Goal: Task Accomplishment & Management: Complete application form

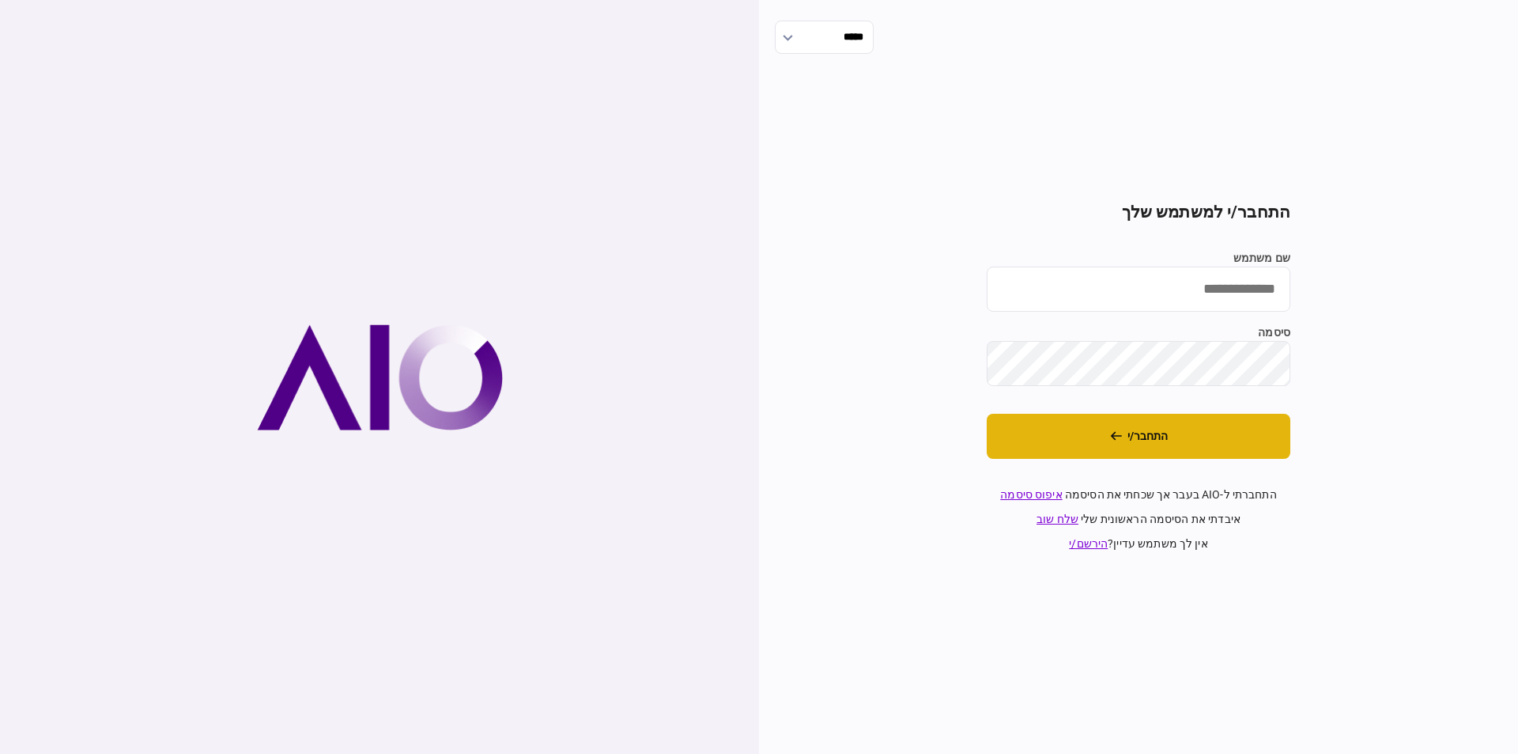
click at [1133, 430] on button "התחבר/י" at bounding box center [1139, 436] width 304 height 45
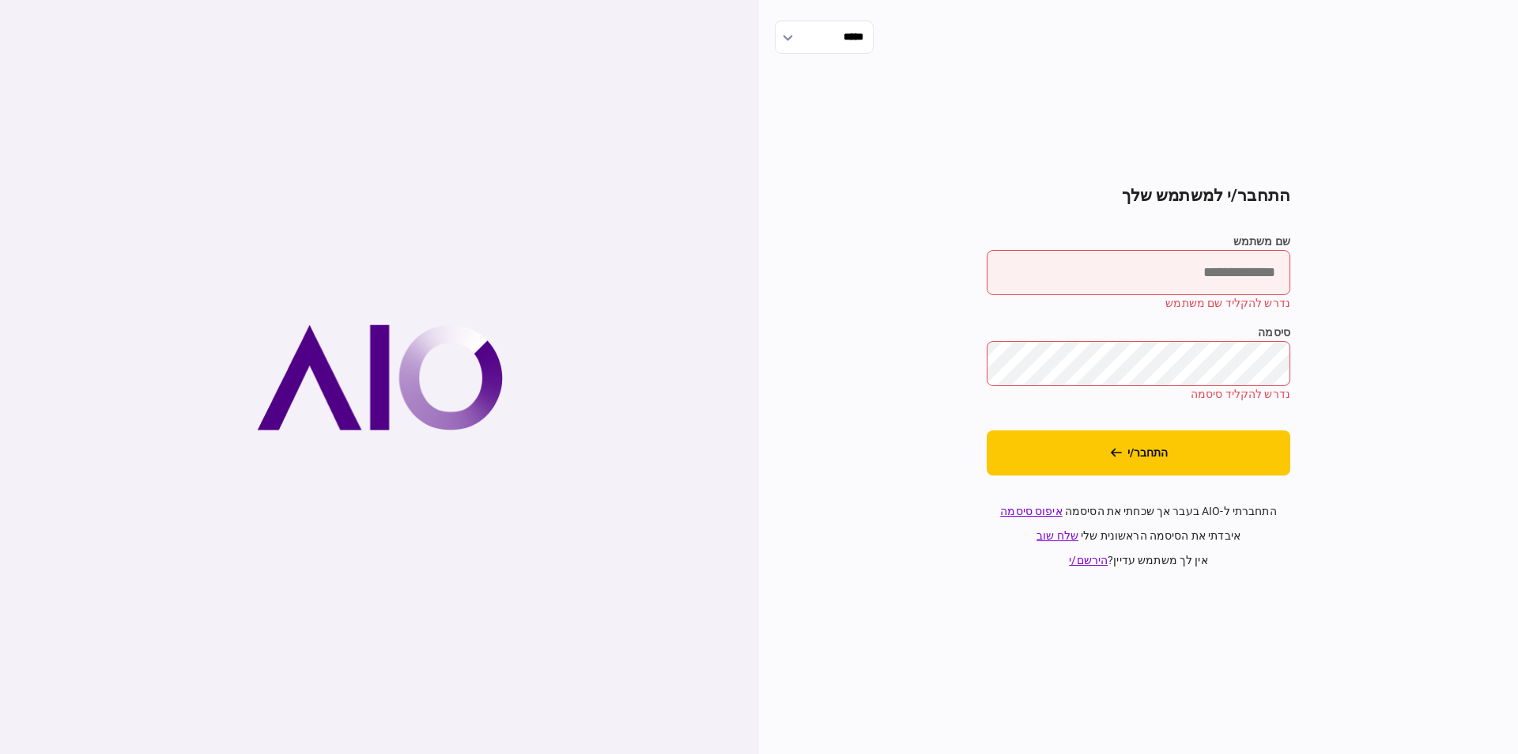
click at [1181, 271] on input "שם משתמש" at bounding box center [1139, 272] width 304 height 45
type input "******"
click at [1148, 474] on button "התחבר/י" at bounding box center [1139, 452] width 304 height 45
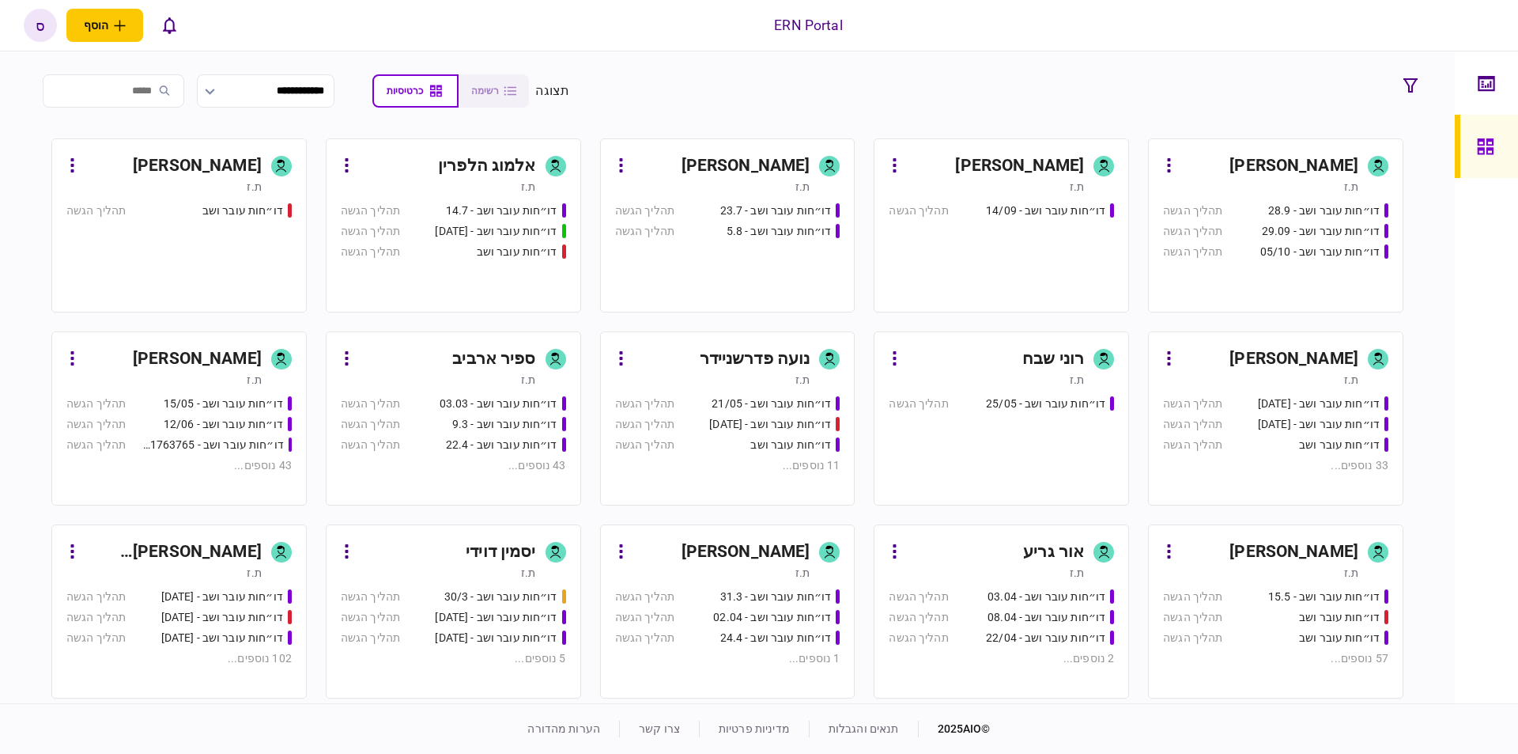
click at [173, 95] on input "search" at bounding box center [114, 90] width 142 height 33
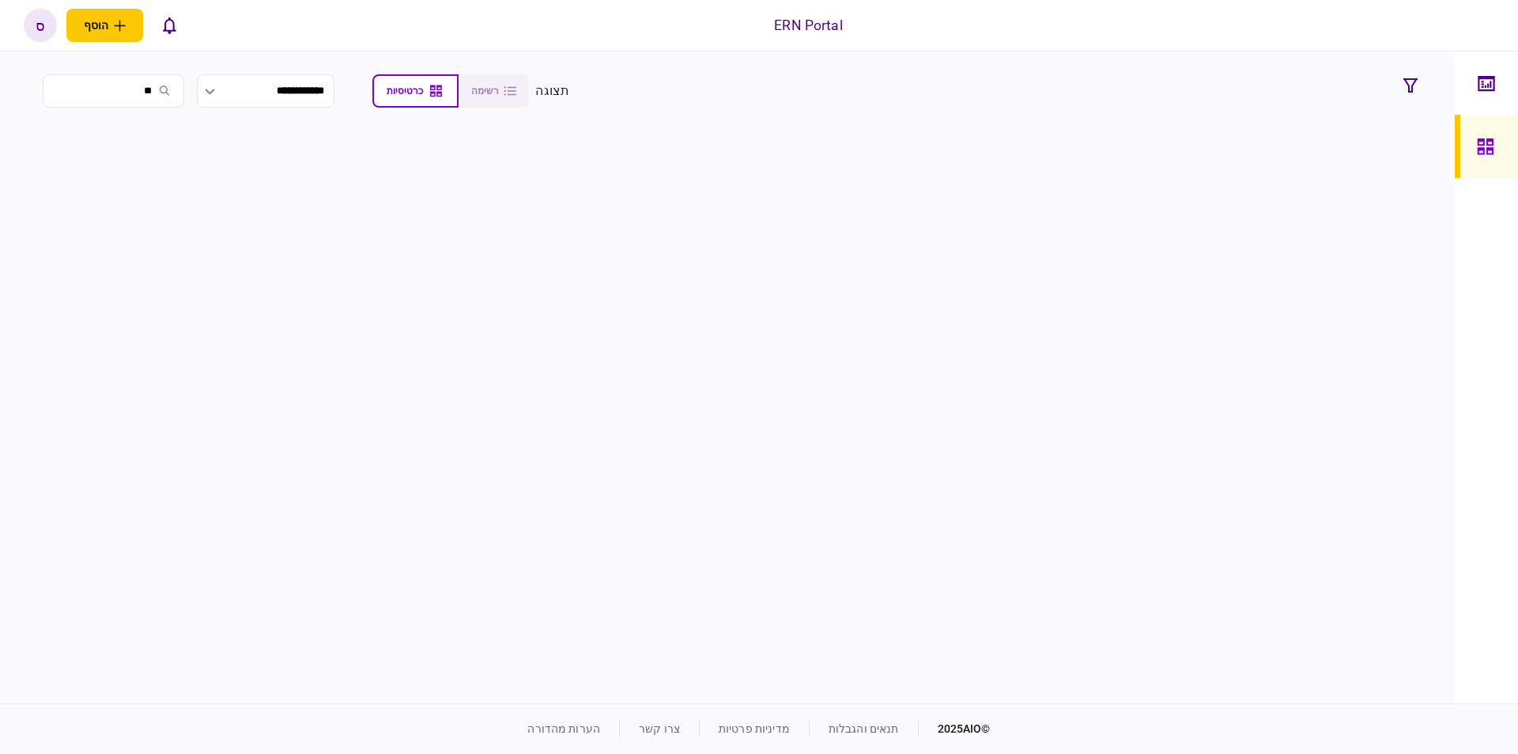
type input "*"
type input "****"
click at [1277, 162] on div "ספיר ארביב" at bounding box center [1316, 165] width 83 height 25
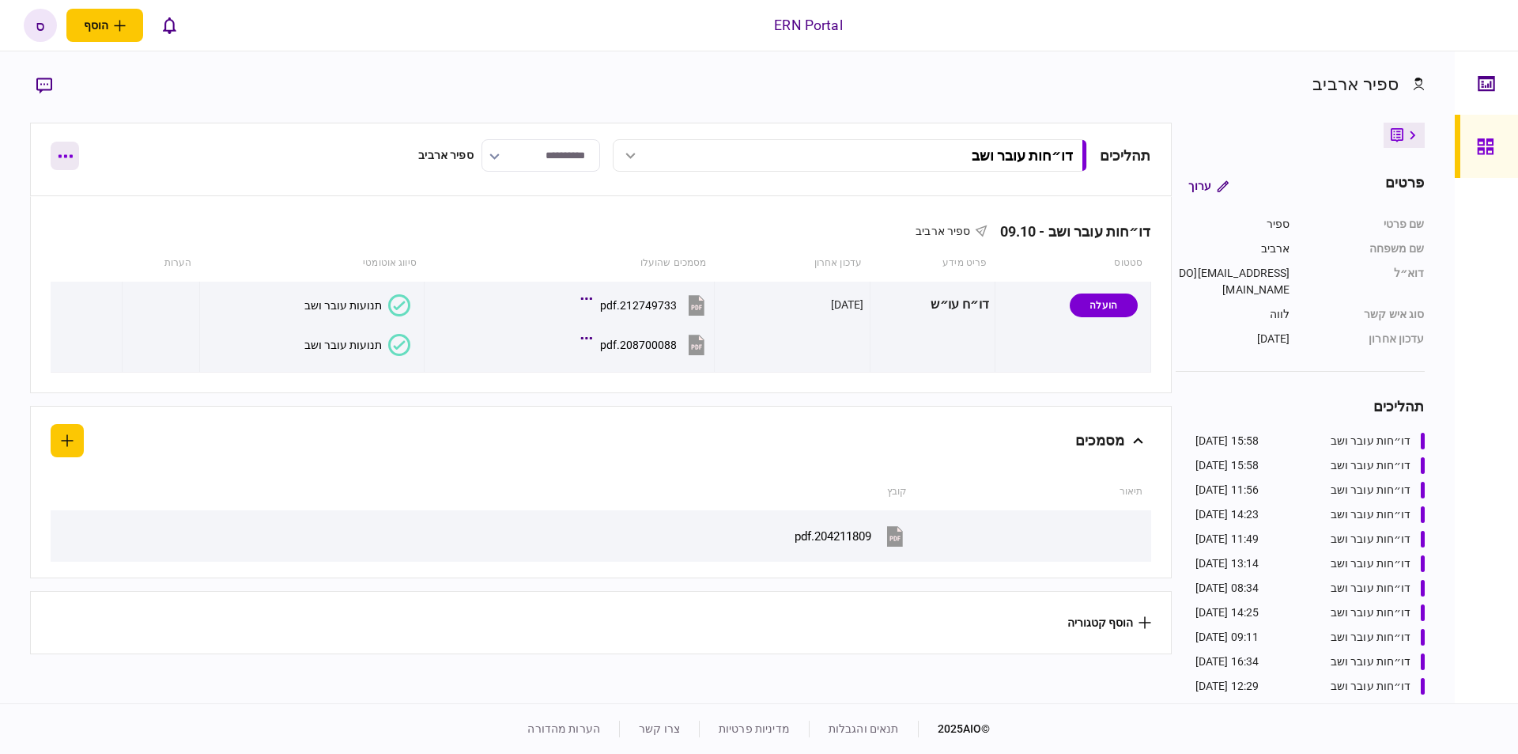
click at [65, 158] on button "button" at bounding box center [65, 156] width 28 height 28
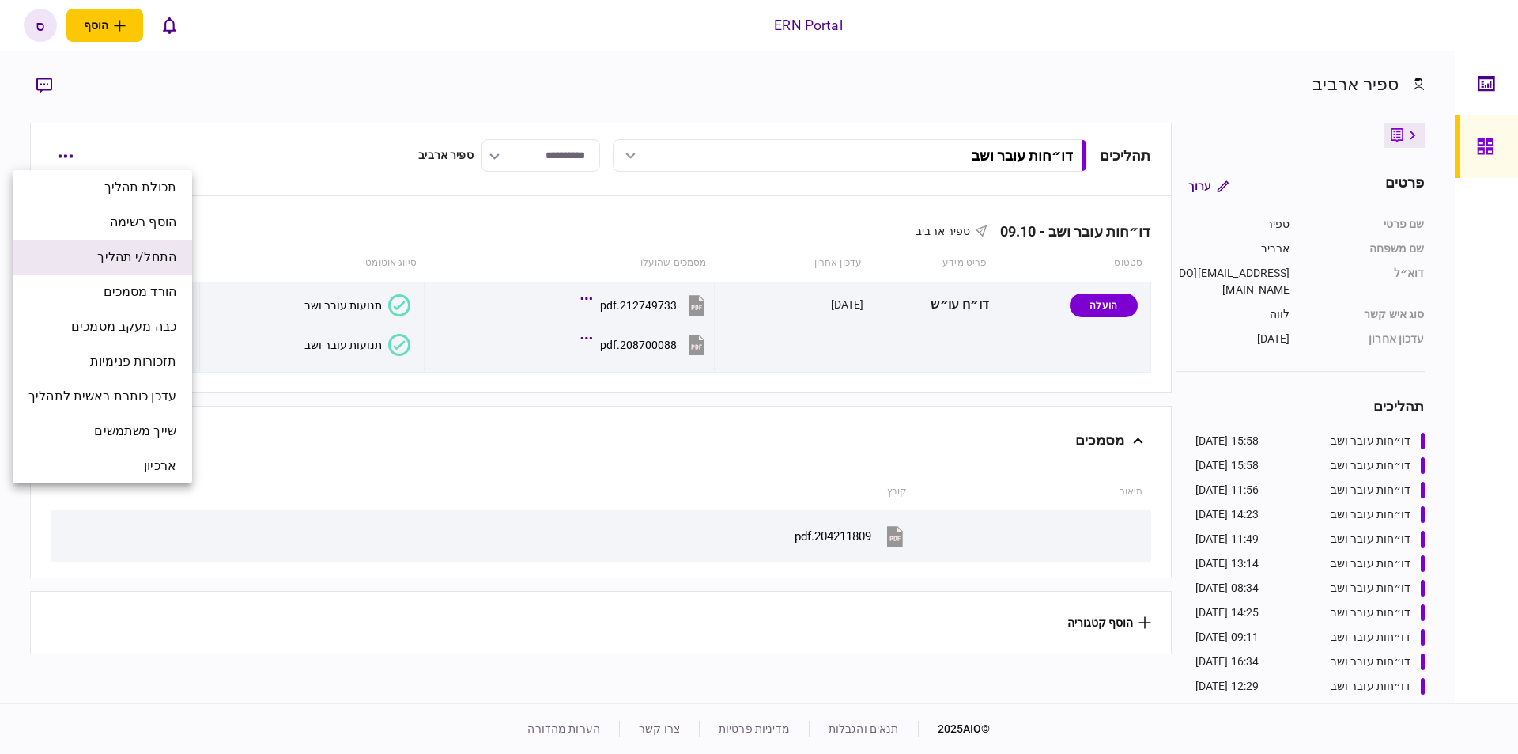
click at [114, 259] on span "התחל/י תהליך" at bounding box center [136, 257] width 79 height 19
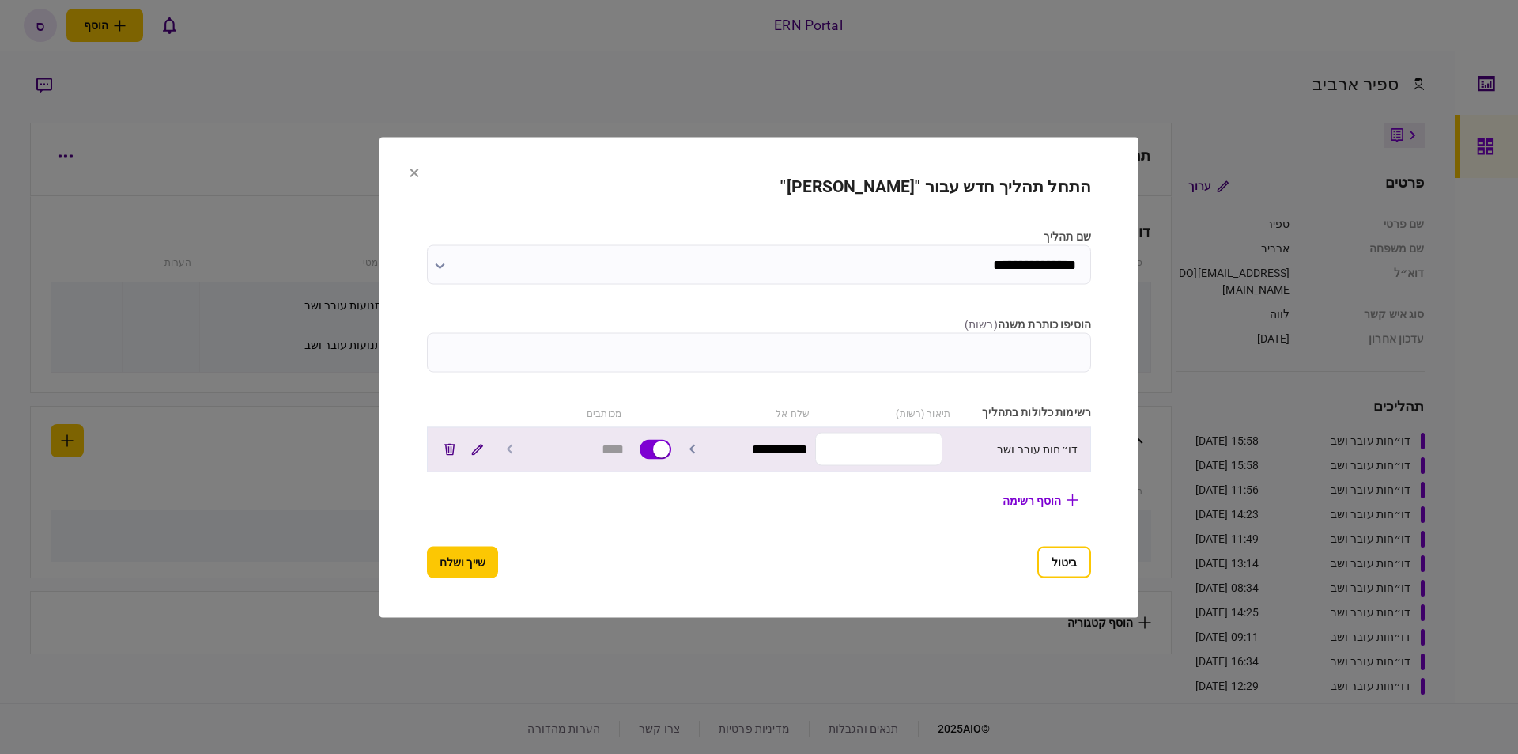
click at [901, 459] on input "text" at bounding box center [878, 449] width 127 height 33
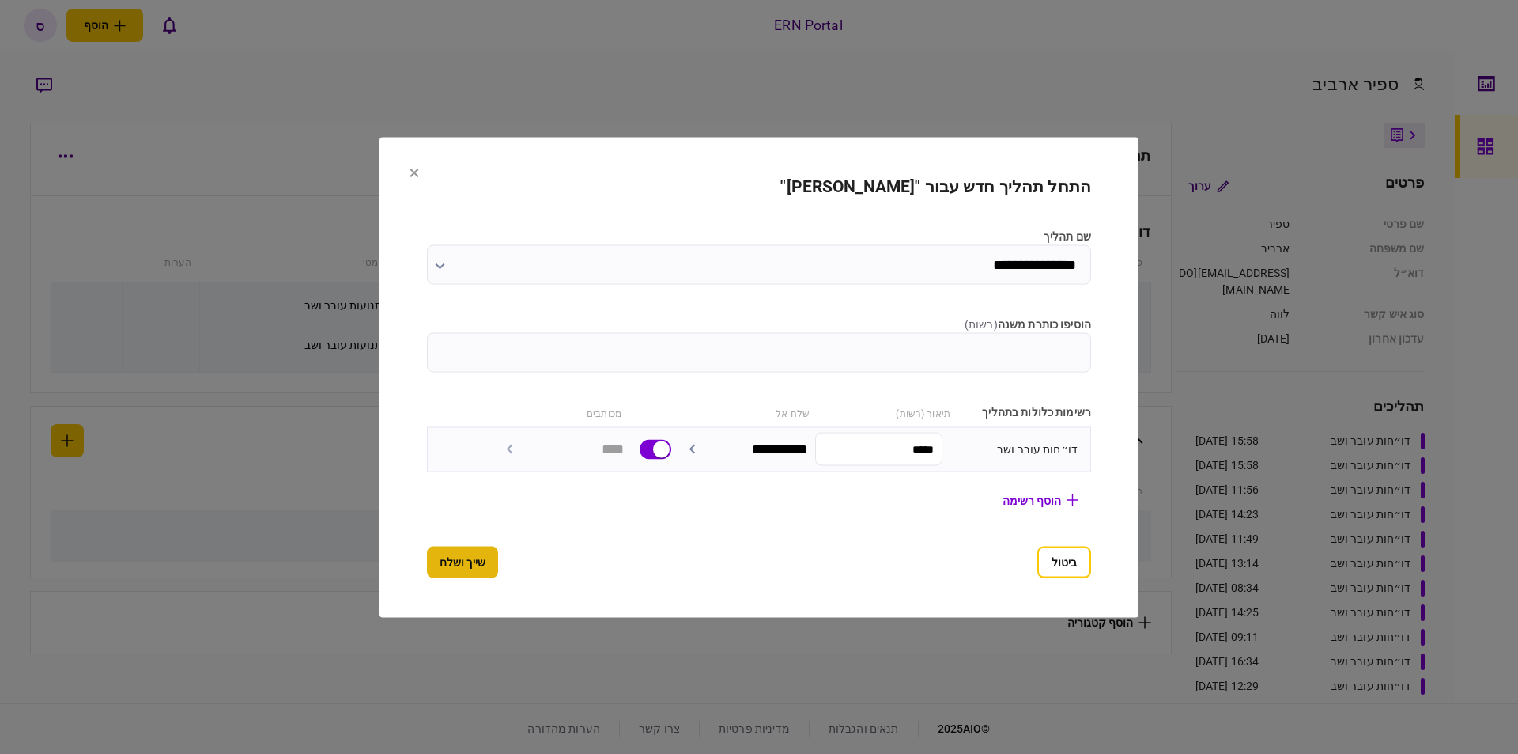
type input "*****"
click at [427, 562] on button "שייך ושלח" at bounding box center [462, 562] width 71 height 32
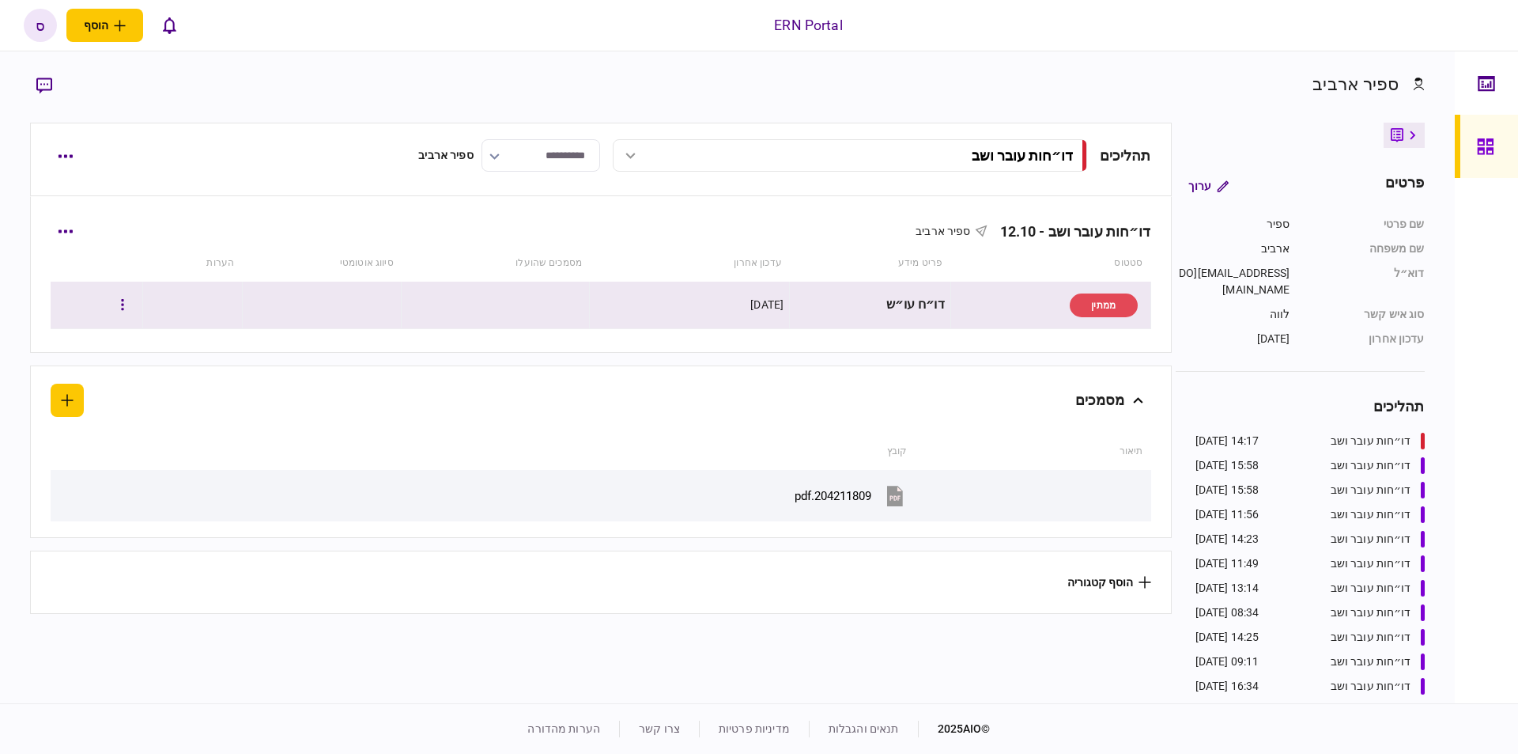
click at [142, 308] on td at bounding box center [97, 305] width 92 height 47
click at [137, 306] on button "button" at bounding box center [122, 305] width 28 height 28
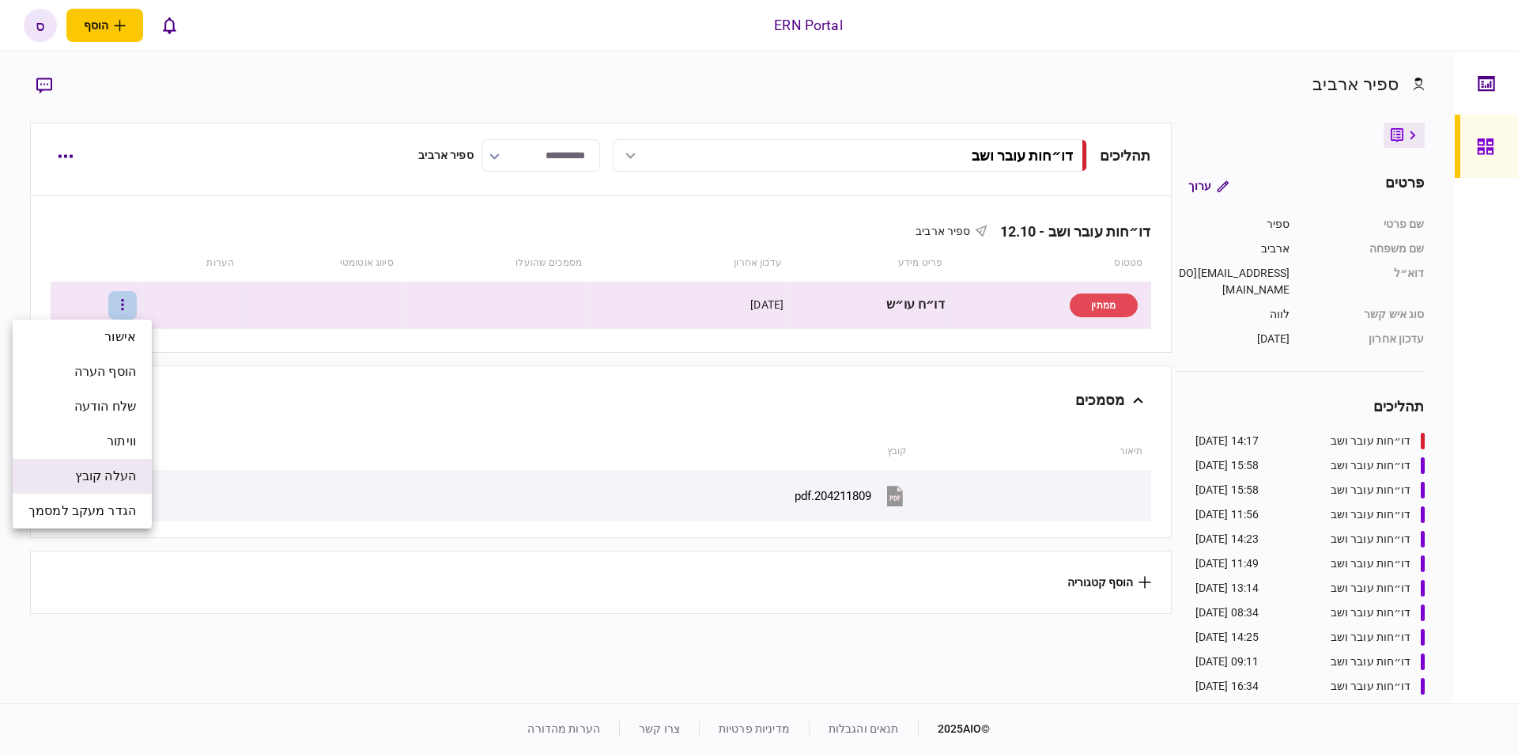
click at [104, 478] on span "העלה קובץ" at bounding box center [105, 476] width 61 height 19
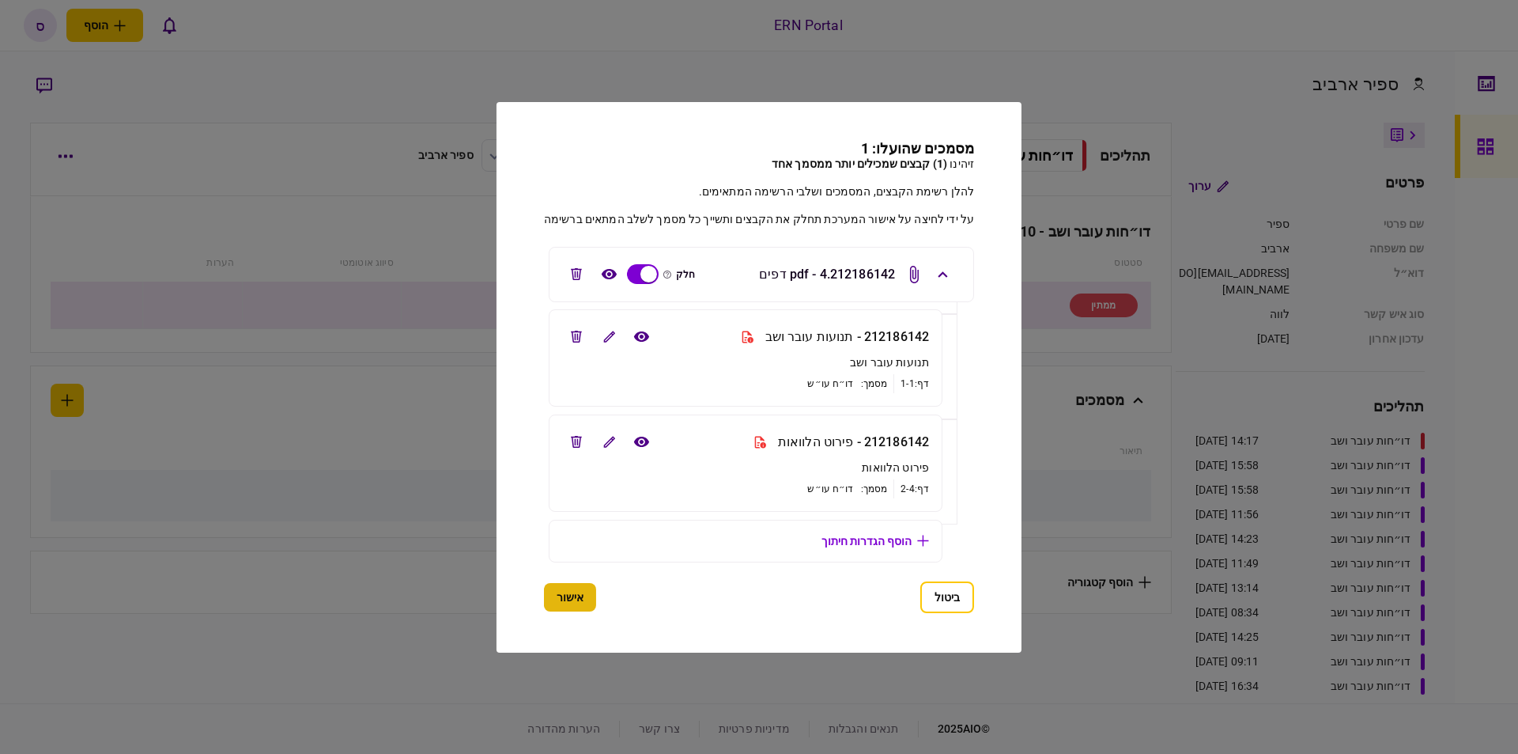
click at [585, 603] on button "אישור" at bounding box center [570, 597] width 52 height 28
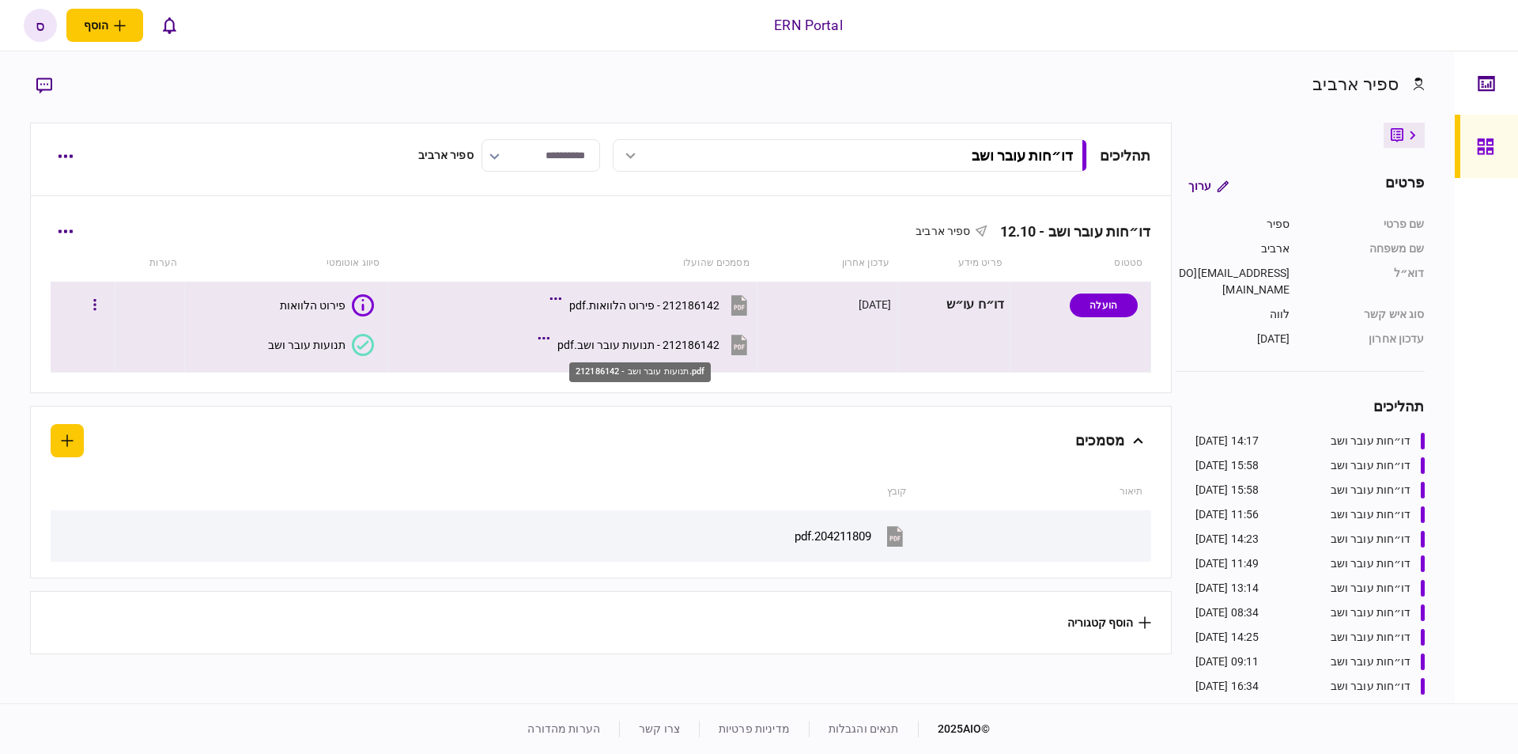
click at [604, 349] on div "212186142 - תנועות עובר ושב.pdf" at bounding box center [638, 344] width 162 height 13
click at [340, 346] on div "תנועות עובר ושב" at bounding box center [306, 344] width 77 height 13
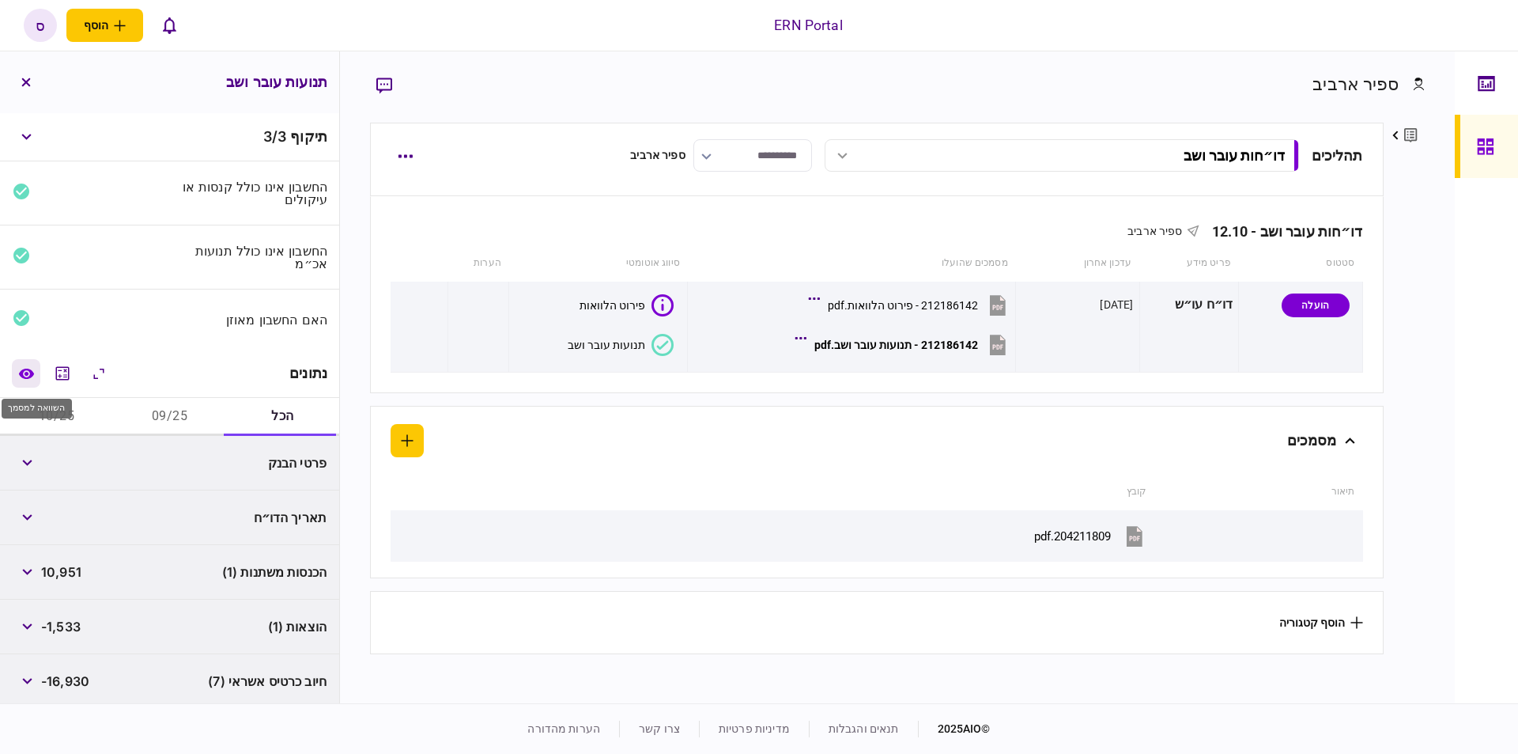
click at [38, 370] on button "השוואה למסמך" at bounding box center [26, 373] width 28 height 28
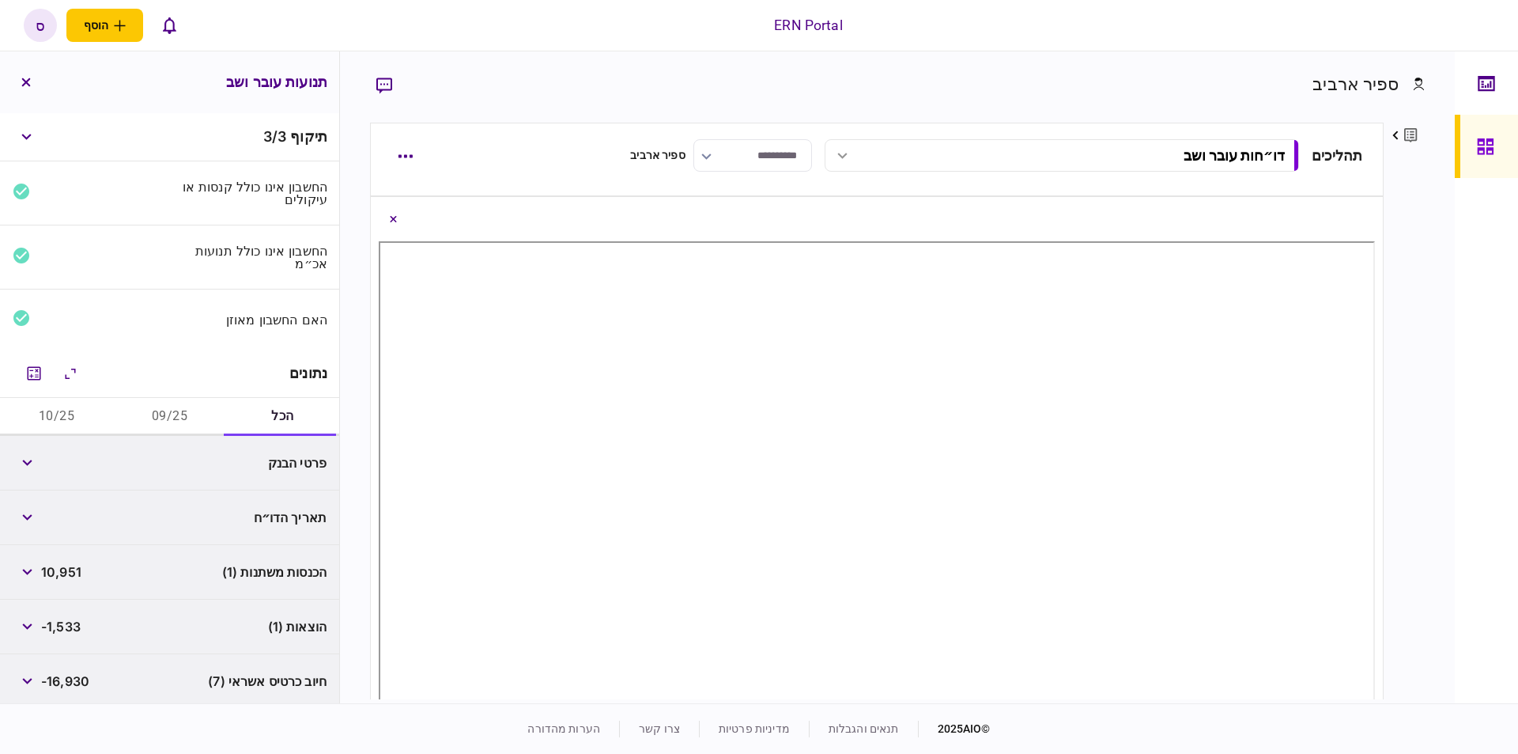
scroll to position [79, 0]
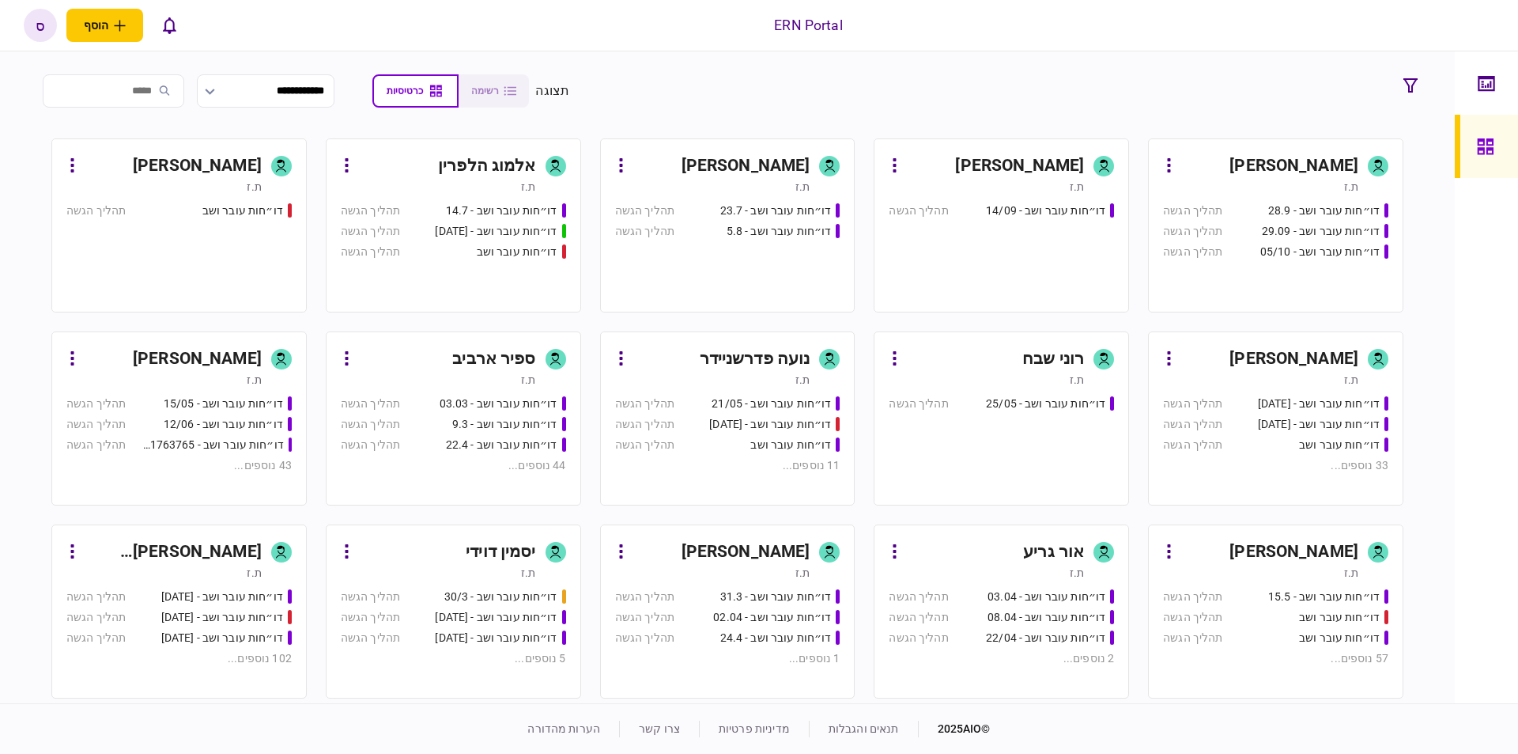
click at [456, 359] on div "ספיר ארביב" at bounding box center [493, 358] width 83 height 25
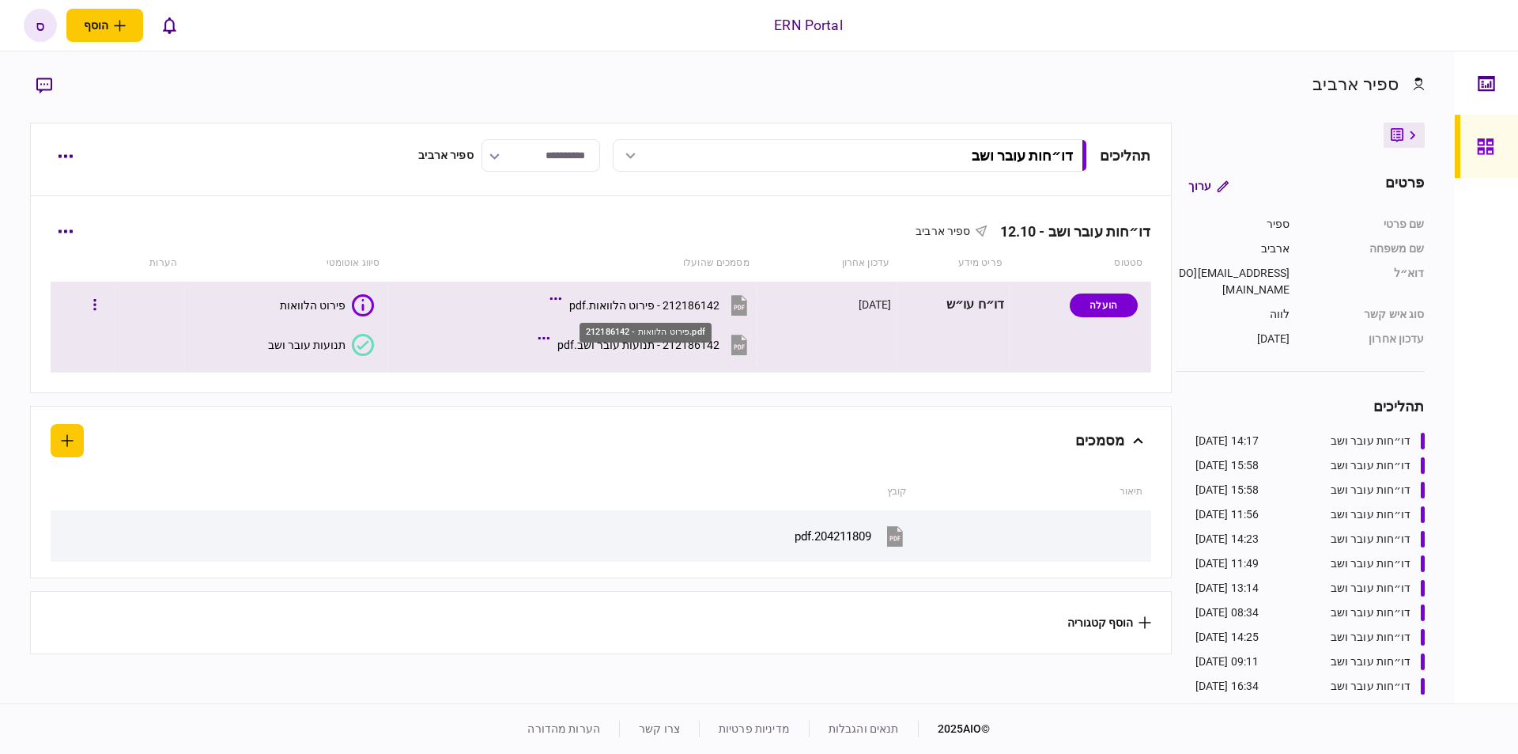
click at [673, 303] on div "212186142 - פירוט הלוואות.pdf" at bounding box center [644, 305] width 150 height 13
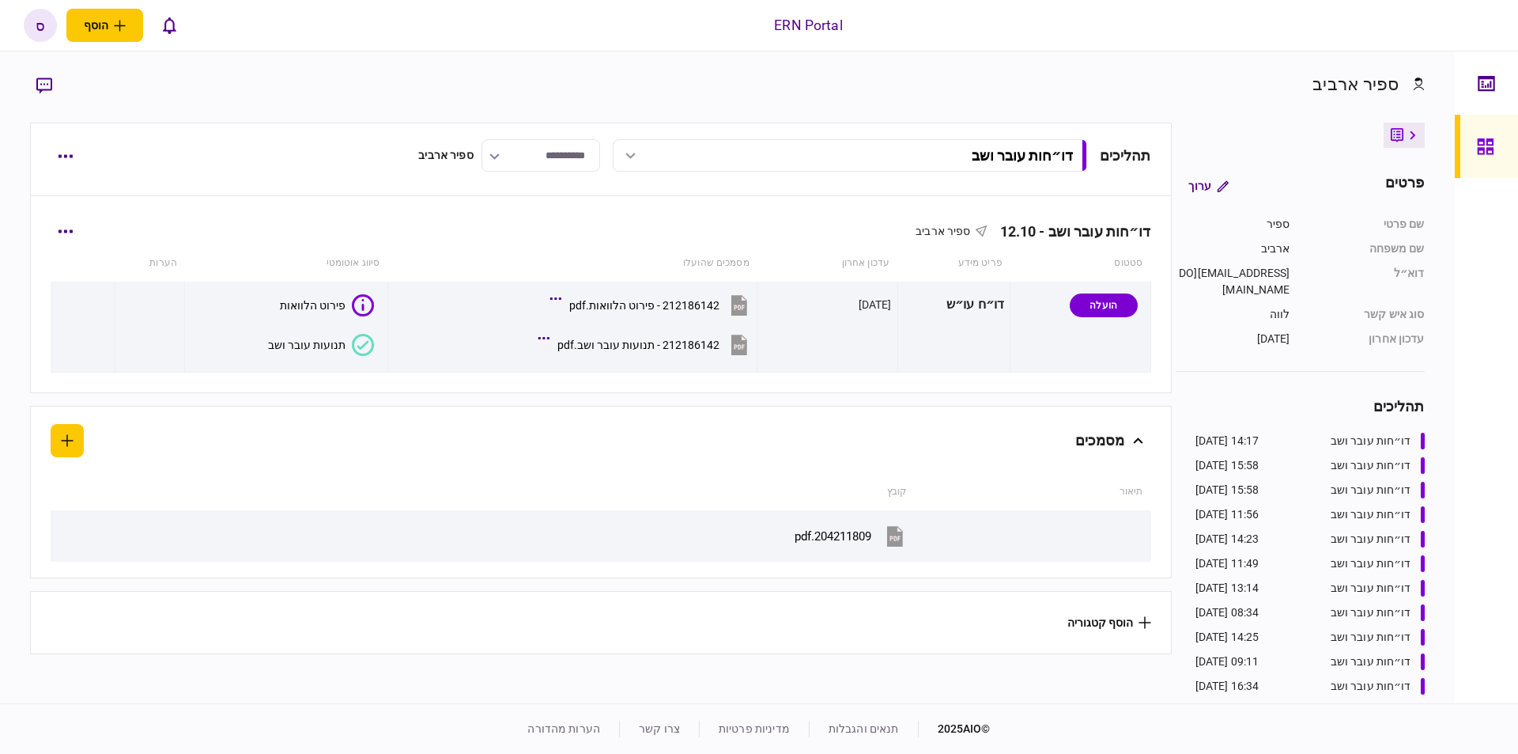
click at [88, 244] on div "דו״חות עובר ושב - 12.10 ספיר ארביב" at bounding box center [601, 221] width 1100 height 48
click at [79, 239] on button "button" at bounding box center [65, 231] width 28 height 28
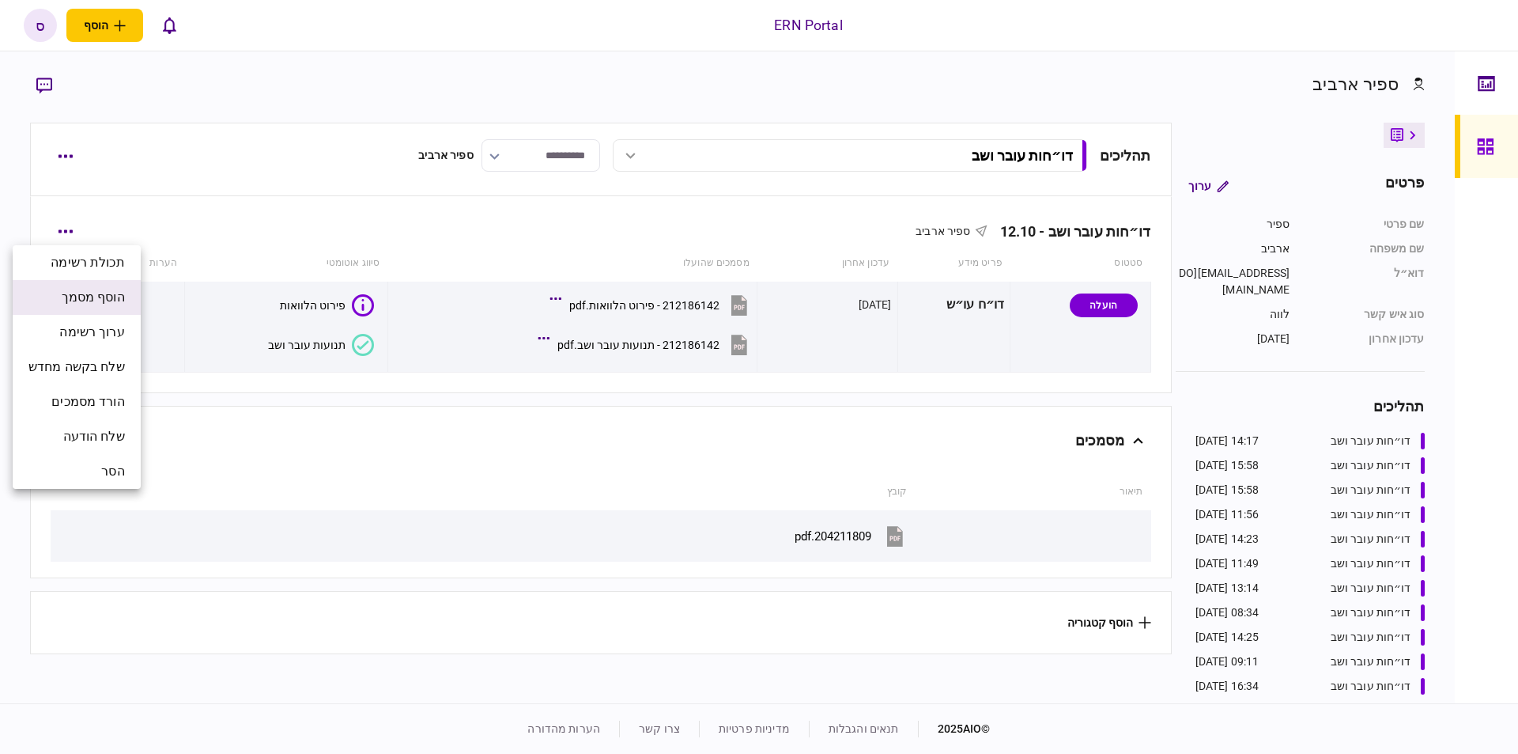
click at [102, 300] on span "הוסף מסמך" at bounding box center [93, 297] width 63 height 19
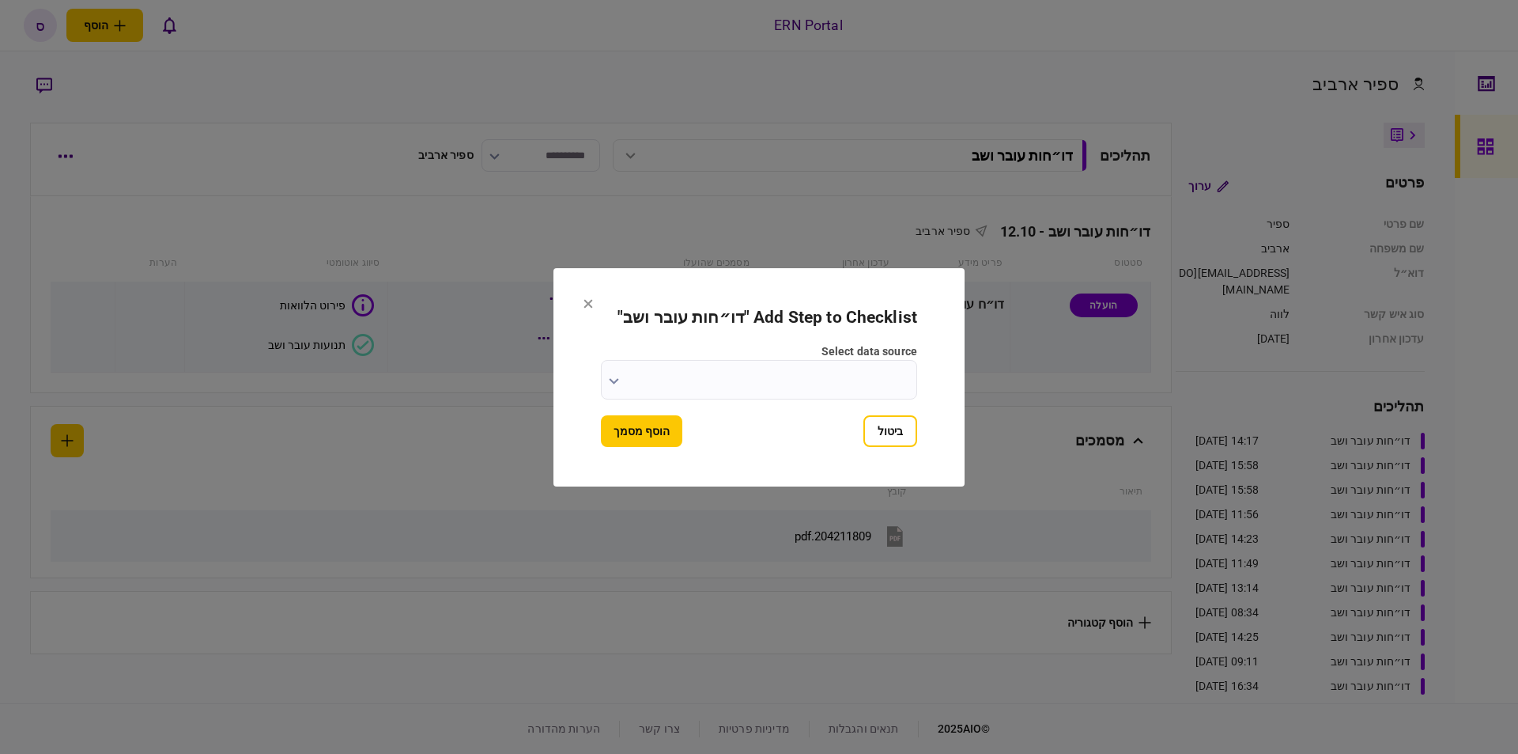
click at [892, 433] on button "ביטול" at bounding box center [891, 431] width 54 height 32
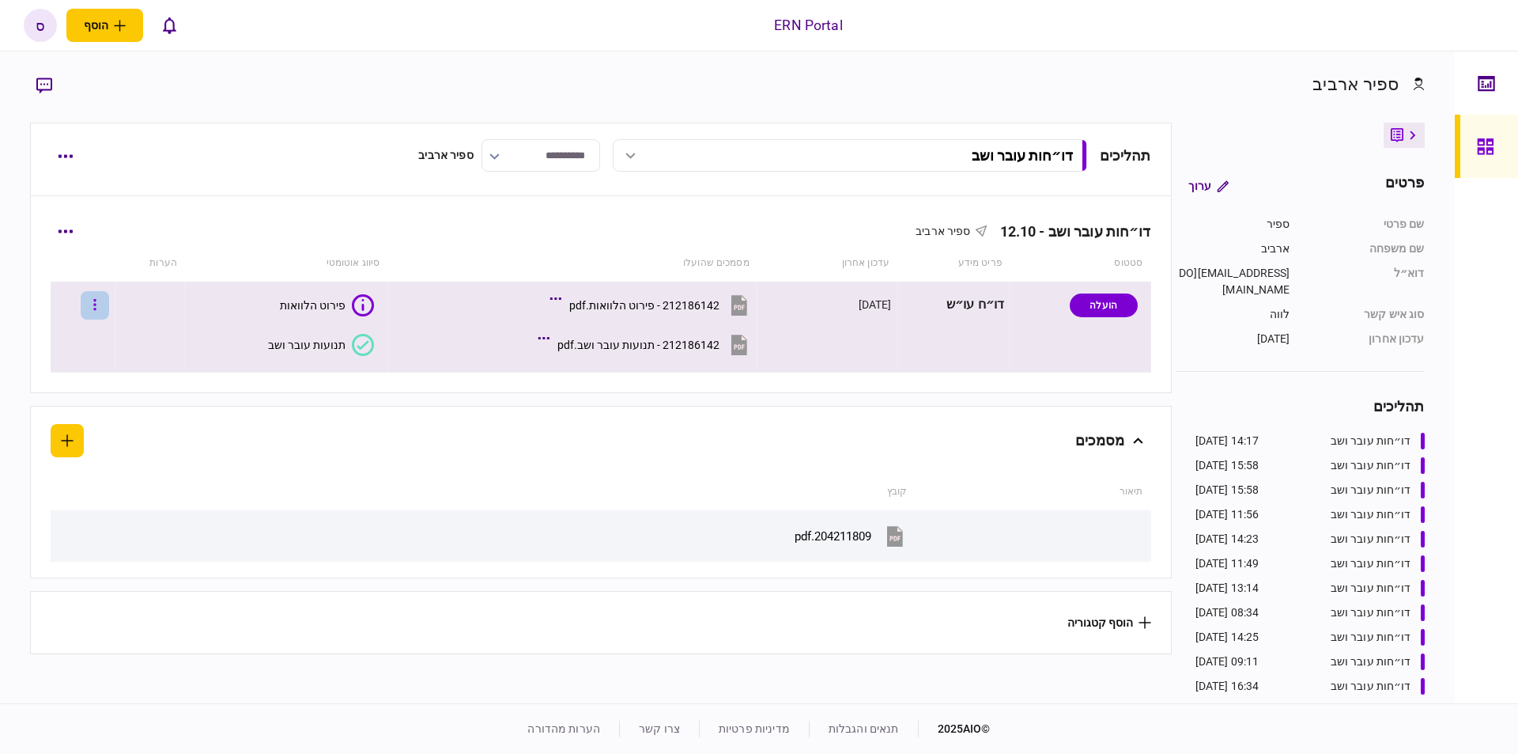
click at [109, 301] on button "button" at bounding box center [95, 305] width 28 height 28
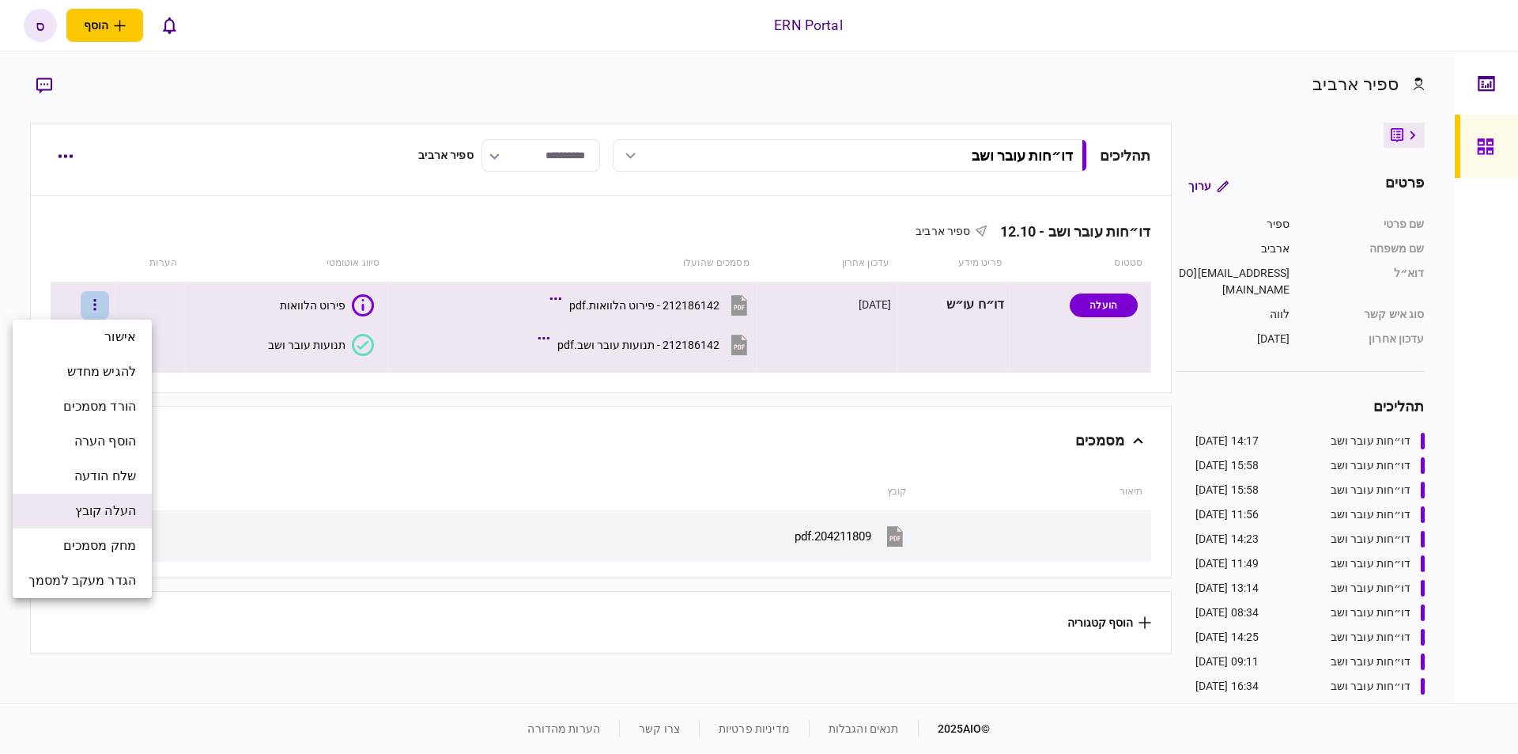
click at [122, 519] on span "העלה קובץ" at bounding box center [105, 510] width 61 height 19
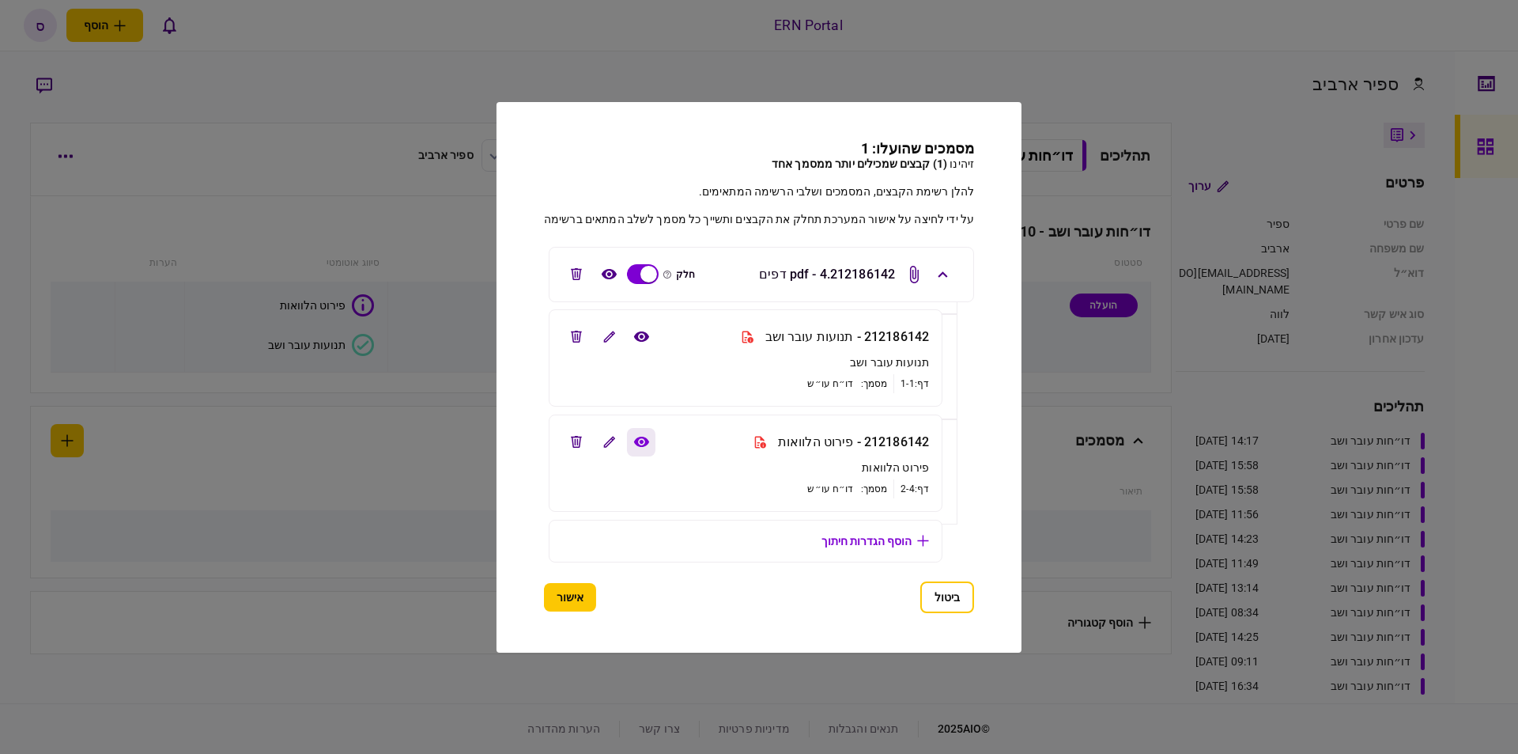
click at [637, 444] on icon "view file" at bounding box center [640, 441] width 15 height 10
click at [580, 330] on button "edit file" at bounding box center [576, 337] width 28 height 28
click at [570, 603] on button "אישור" at bounding box center [570, 597] width 52 height 28
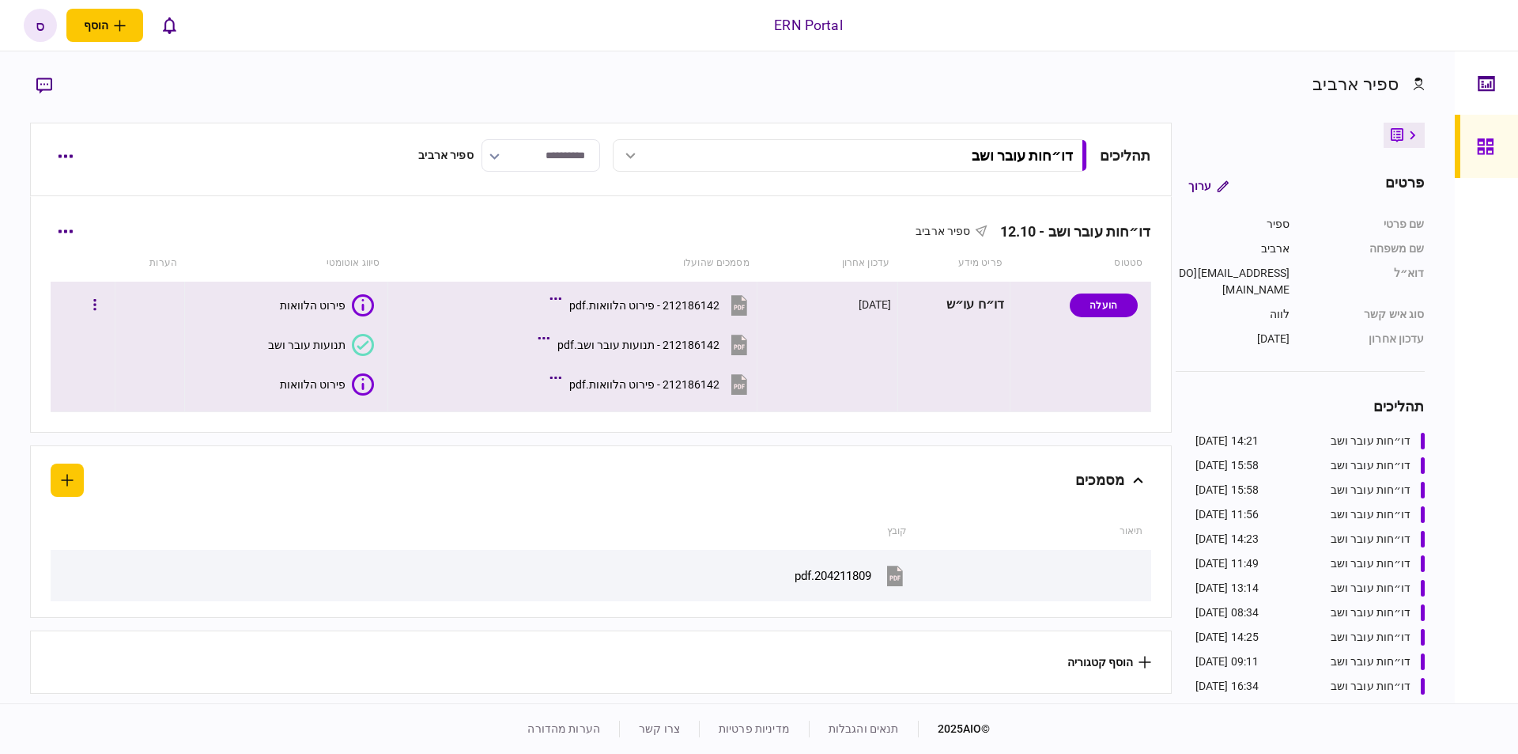
click at [603, 299] on div "212186142 - פירוט הלוואות.pdf" at bounding box center [644, 305] width 150 height 13
click at [319, 303] on div "פירוט הלוואות" at bounding box center [313, 305] width 66 height 13
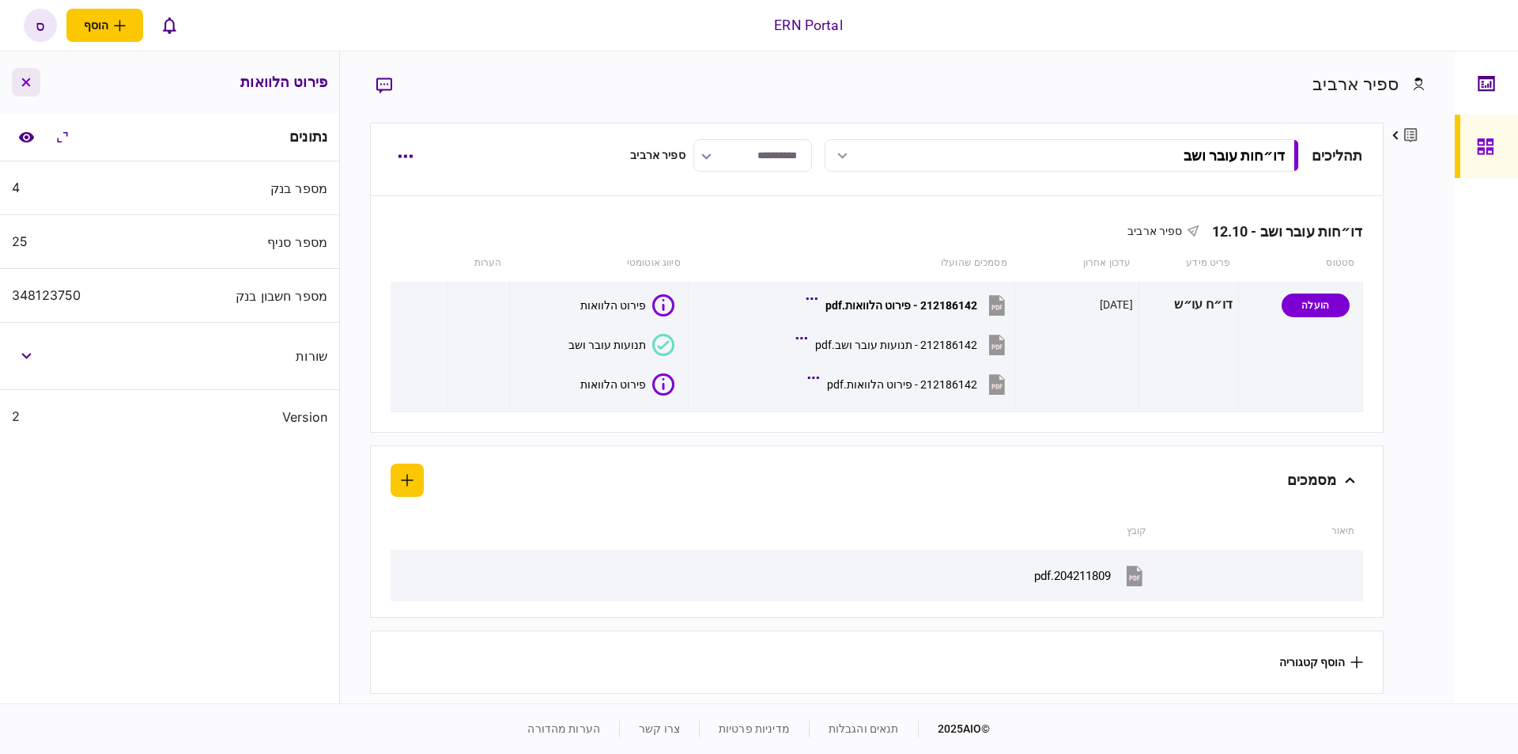
click at [29, 77] on button "button" at bounding box center [26, 82] width 28 height 28
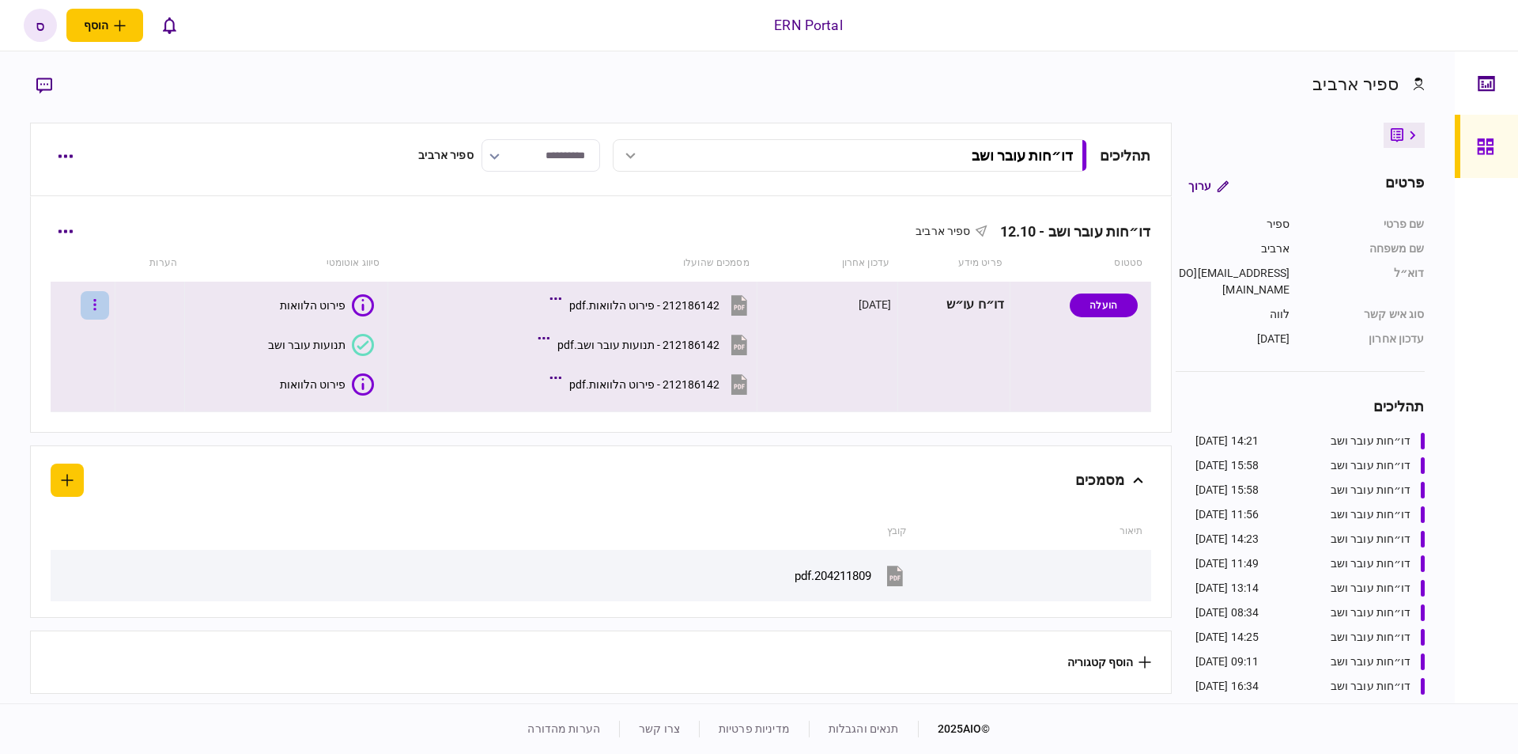
click at [109, 301] on button "button" at bounding box center [95, 305] width 28 height 28
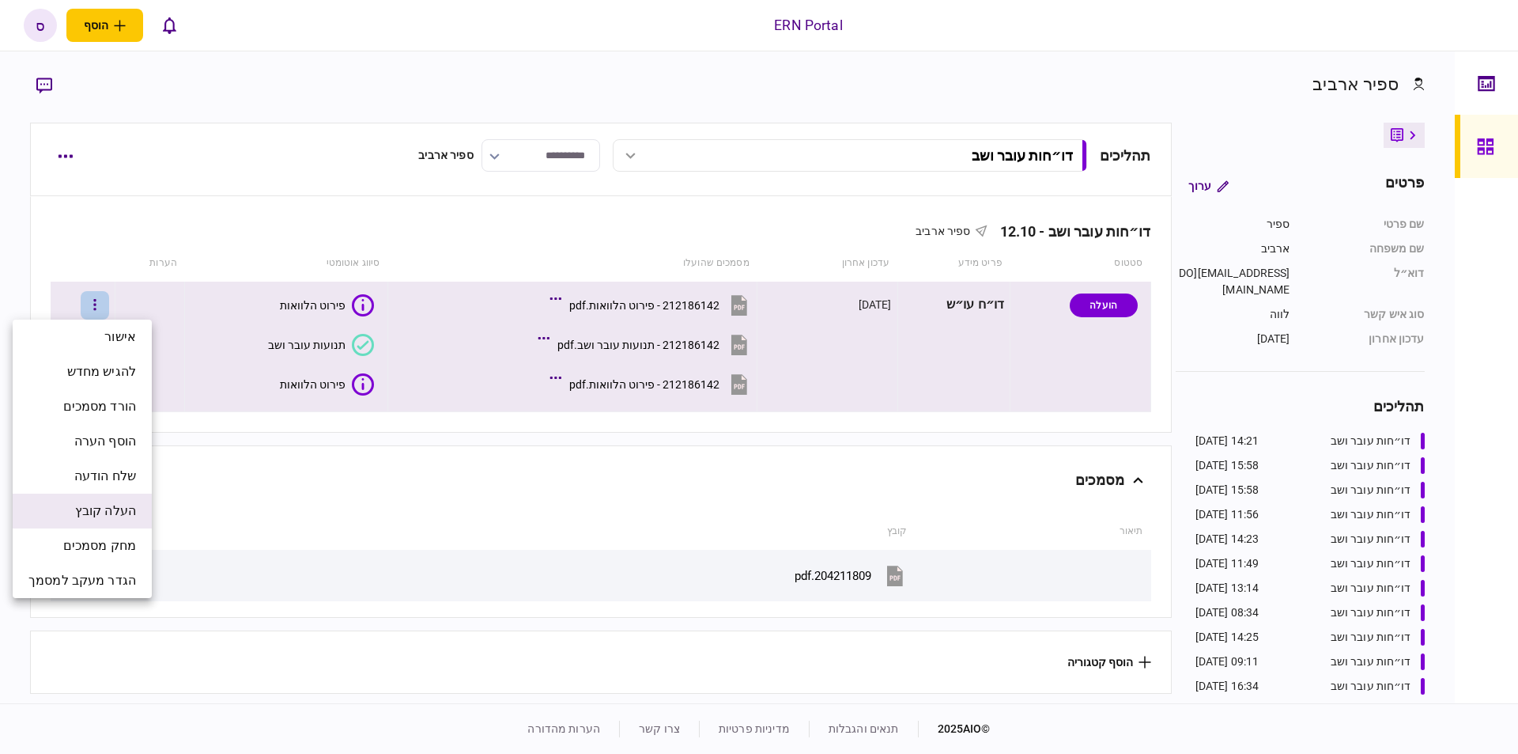
click at [119, 500] on li "העלה קובץ" at bounding box center [82, 510] width 139 height 35
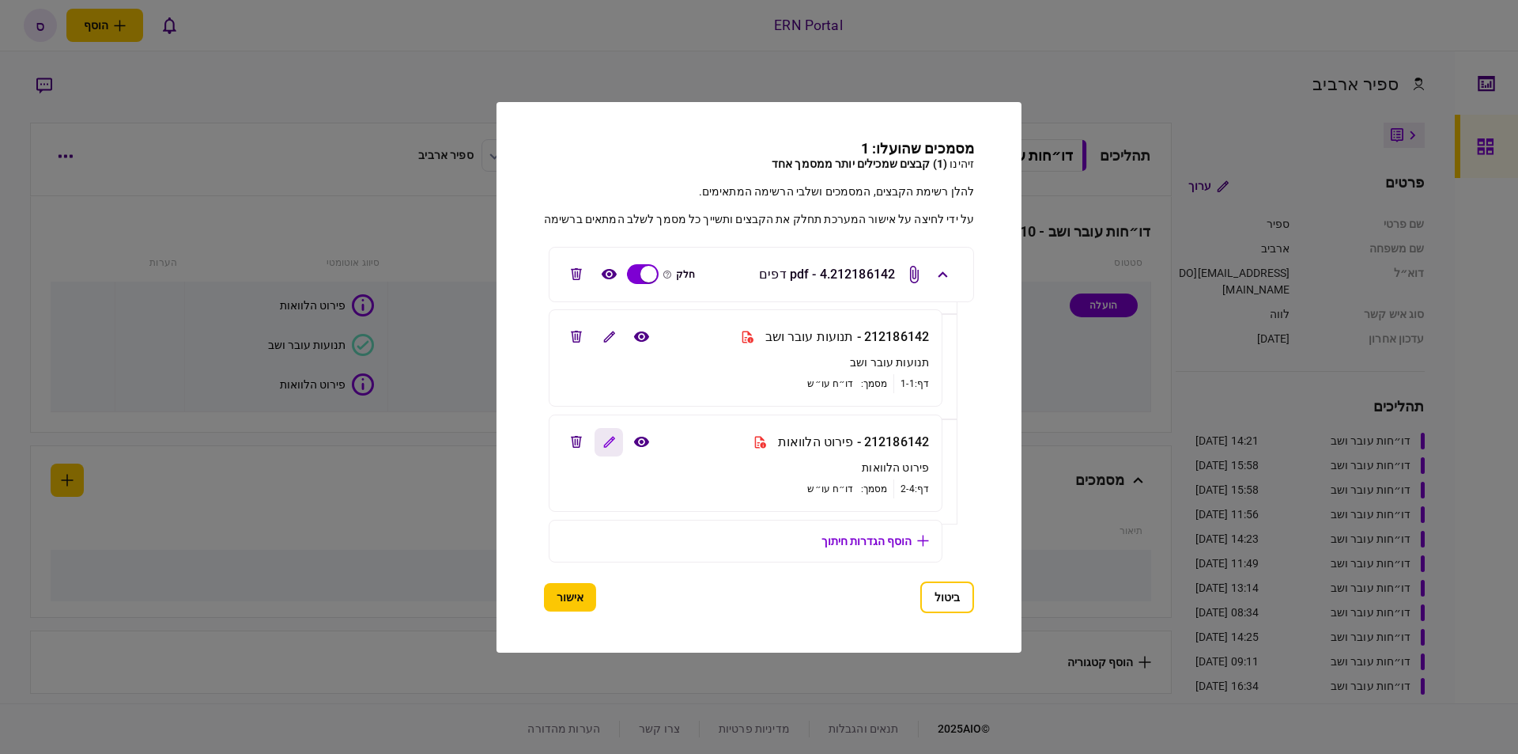
click at [603, 436] on icon "edit file" at bounding box center [609, 442] width 12 height 12
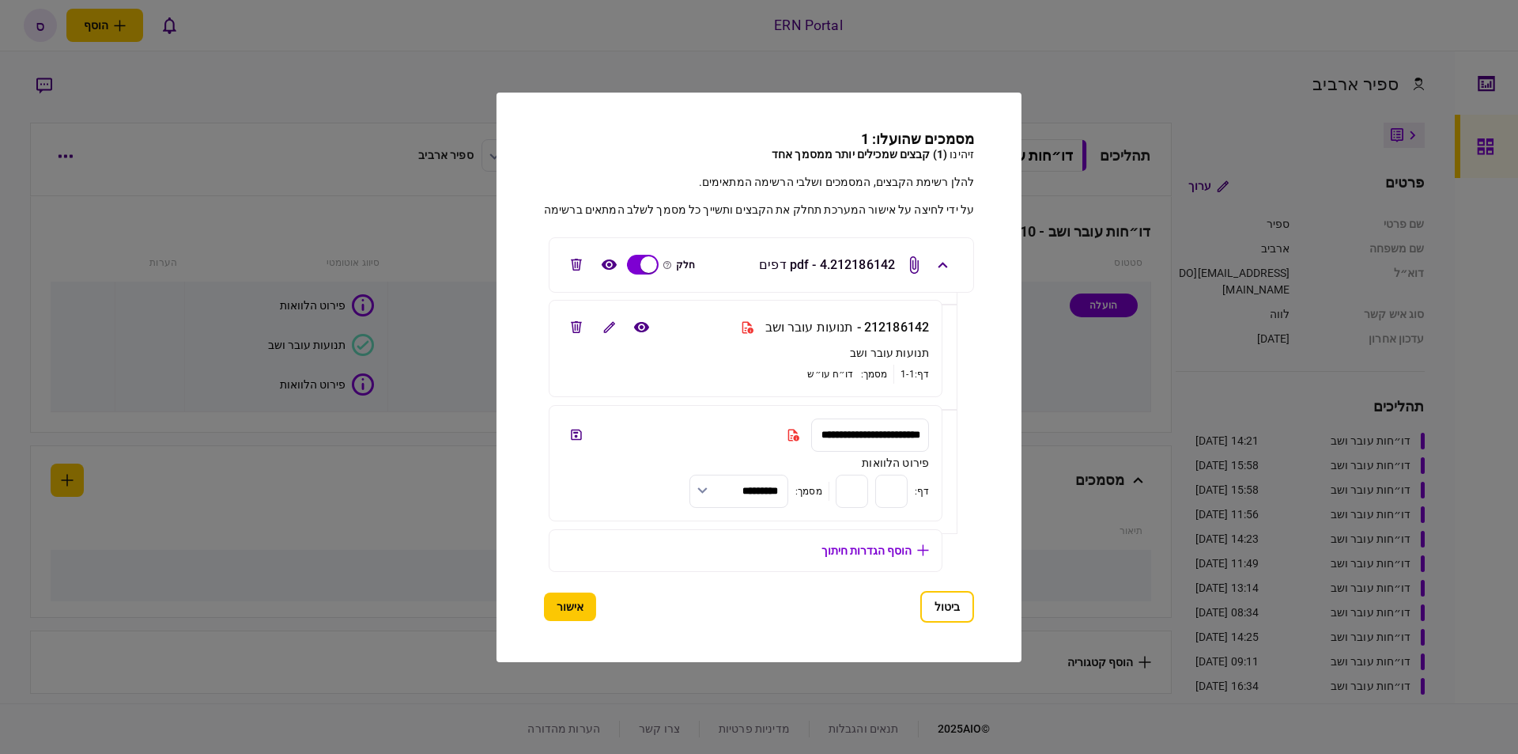
click at [848, 435] on input "**********" at bounding box center [870, 434] width 118 height 33
click at [786, 429] on icon at bounding box center [794, 435] width 16 height 13
click at [697, 487] on icon "button" at bounding box center [702, 490] width 10 height 6
click at [665, 486] on div at bounding box center [759, 377] width 1518 height 754
click at [970, 603] on button "ביטול" at bounding box center [947, 607] width 54 height 32
